Goal: Information Seeking & Learning: Learn about a topic

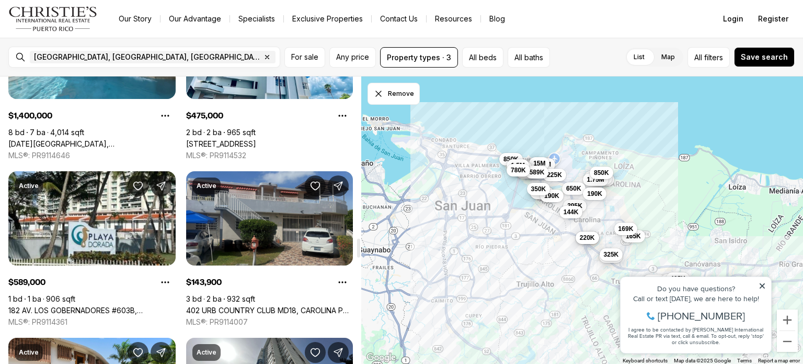
scroll to position [2458, 0]
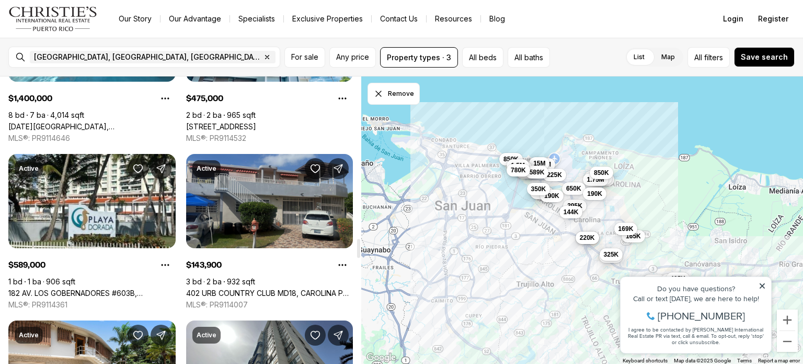
click at [270, 288] on link "402 URB COUNTRY CLUB MD18, CAROLINA PR, 00979" at bounding box center [269, 292] width 167 height 9
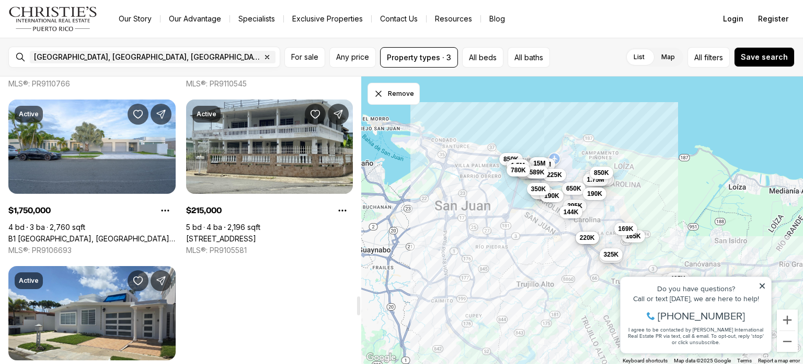
scroll to position [3333, 0]
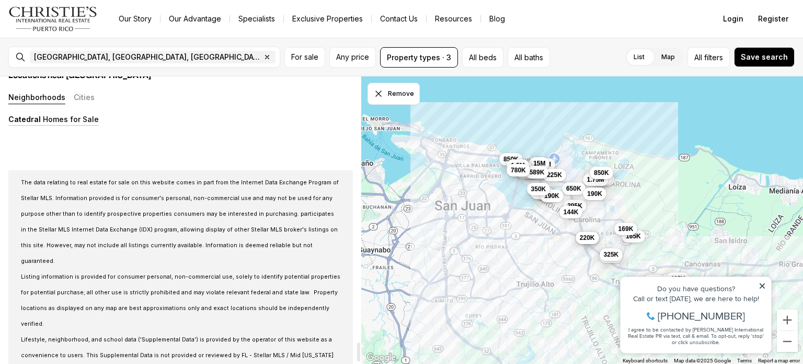
scroll to position [4065, 0]
